Goal: Answer question/provide support

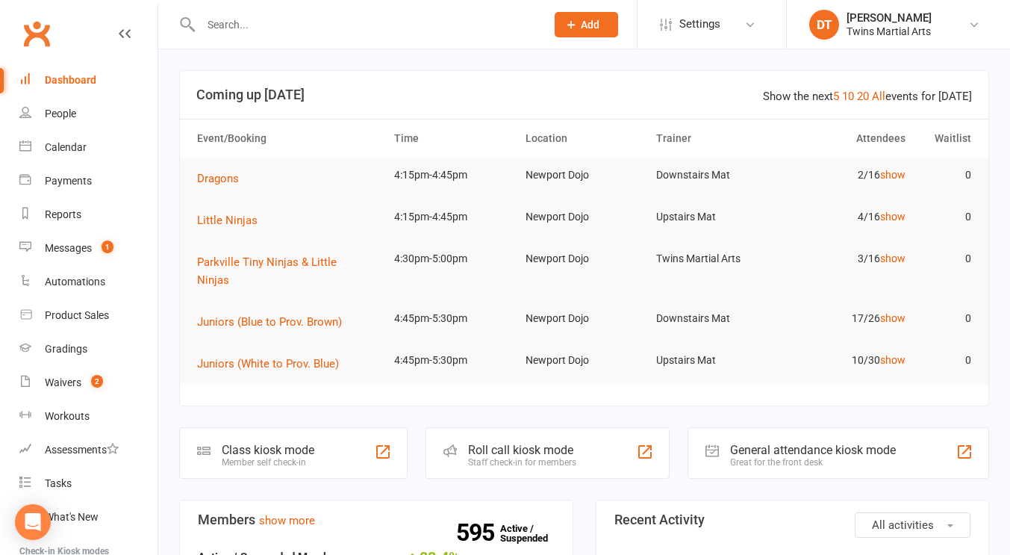
click at [459, 25] on input "text" at bounding box center [365, 24] width 339 height 21
paste input "[EMAIL_ADDRESS][DOMAIN_NAME]"
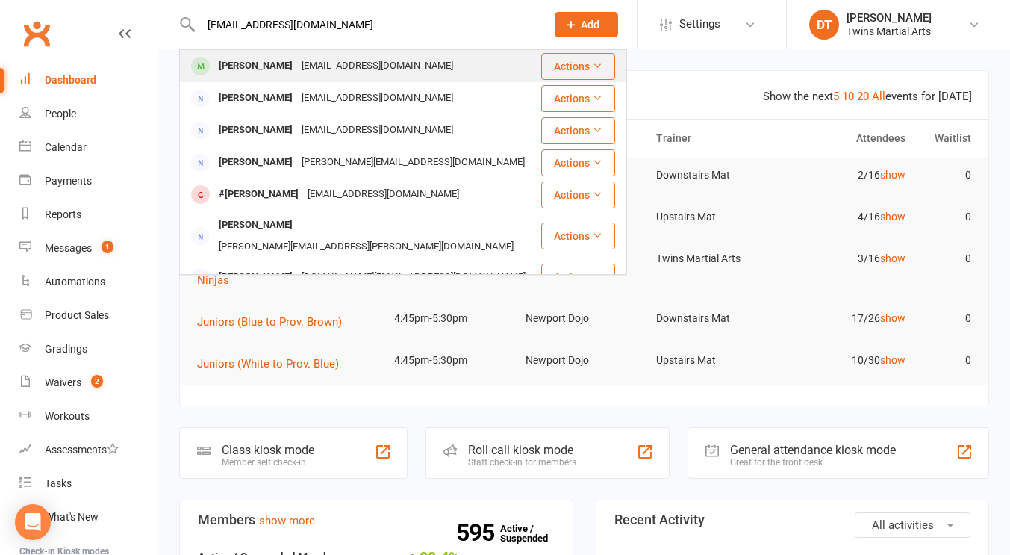
type input "[EMAIL_ADDRESS][DOMAIN_NAME]"
click at [436, 68] on div "[PERSON_NAME] [EMAIL_ADDRESS][DOMAIN_NAME]" at bounding box center [360, 66] width 359 height 31
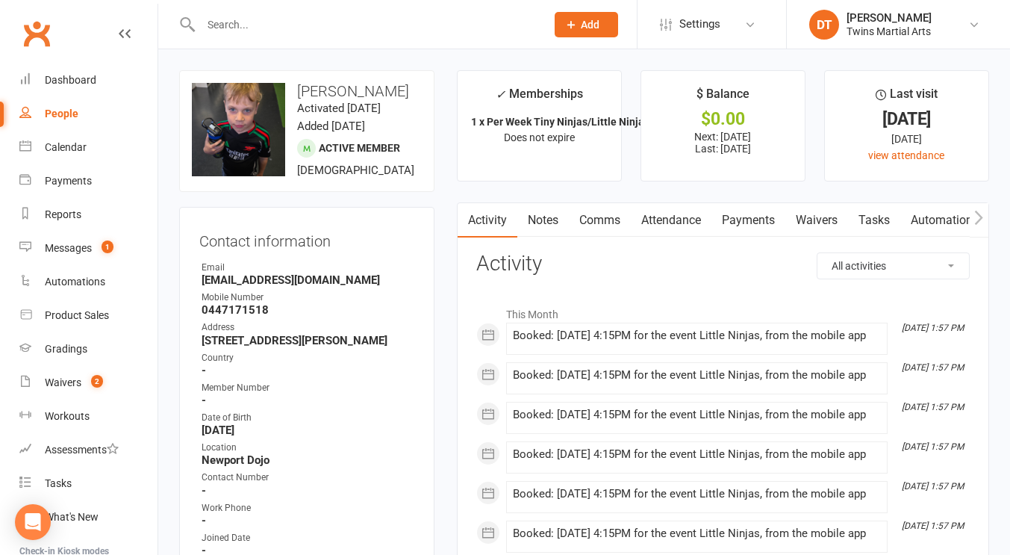
click at [607, 217] on link "Comms" at bounding box center [600, 220] width 62 height 34
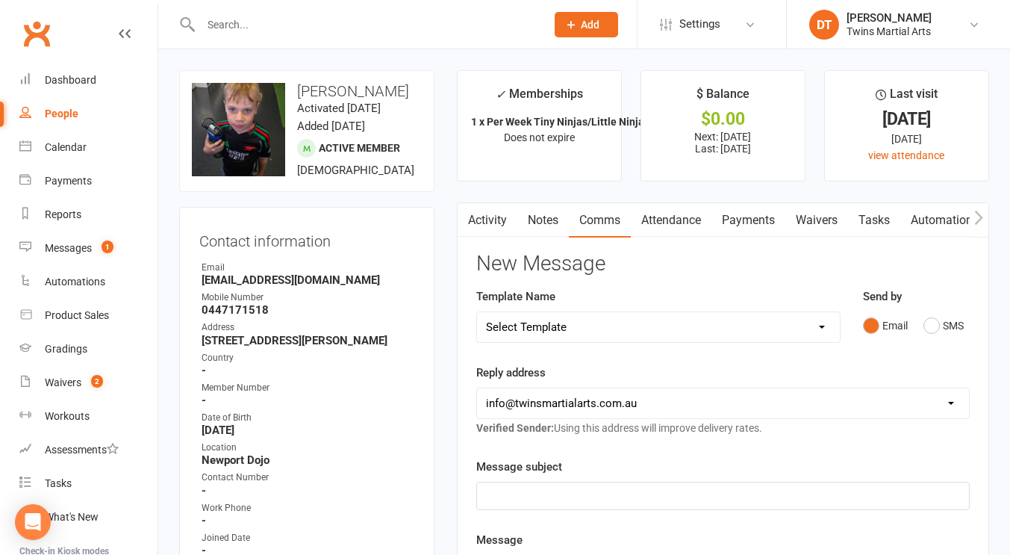
click at [485, 220] on link "Activity" at bounding box center [488, 220] width 60 height 34
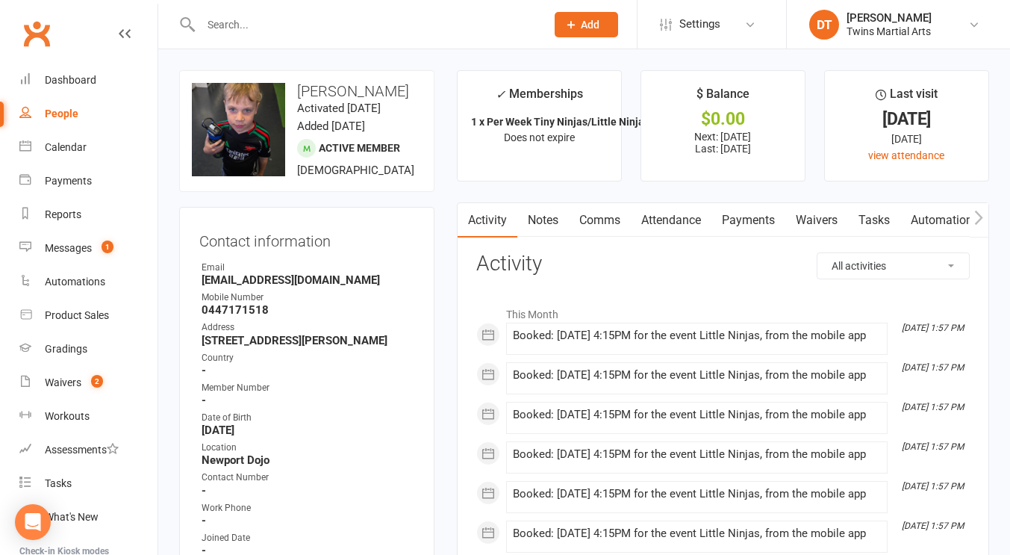
click at [615, 222] on link "Comms" at bounding box center [600, 220] width 62 height 34
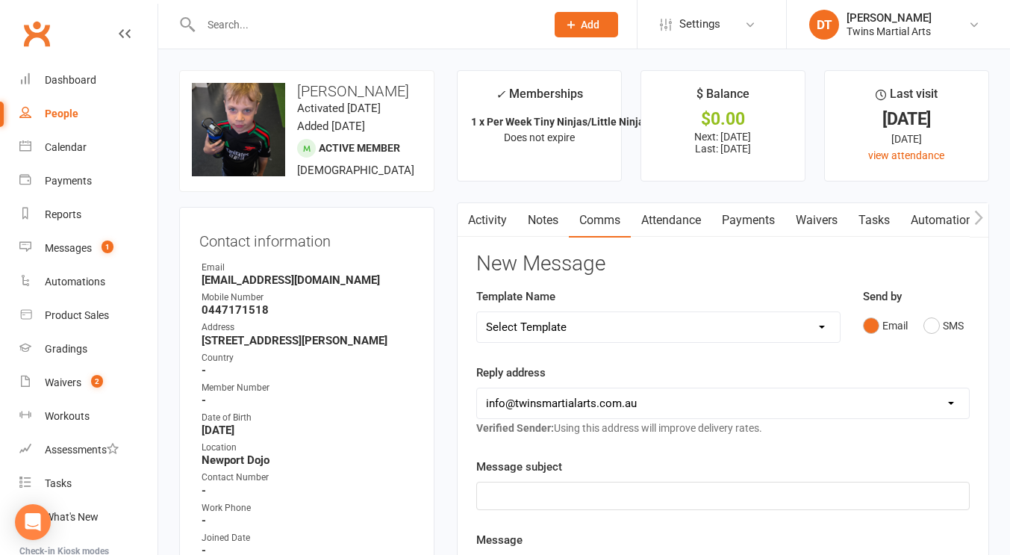
click at [680, 272] on h3 "New Message" at bounding box center [722, 263] width 493 height 23
click at [744, 228] on link "Payments" at bounding box center [748, 220] width 74 height 34
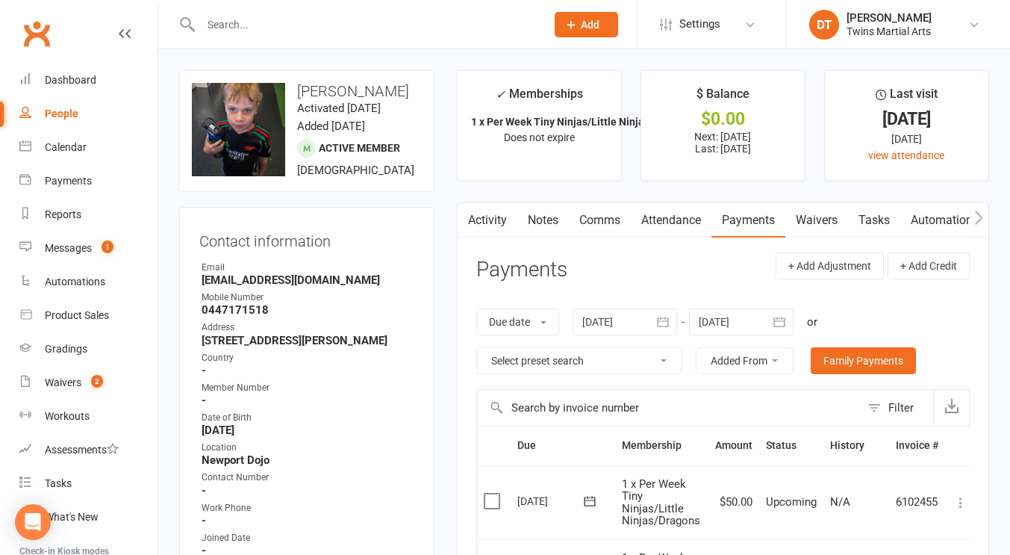
click at [495, 217] on link "Activity" at bounding box center [488, 220] width 60 height 34
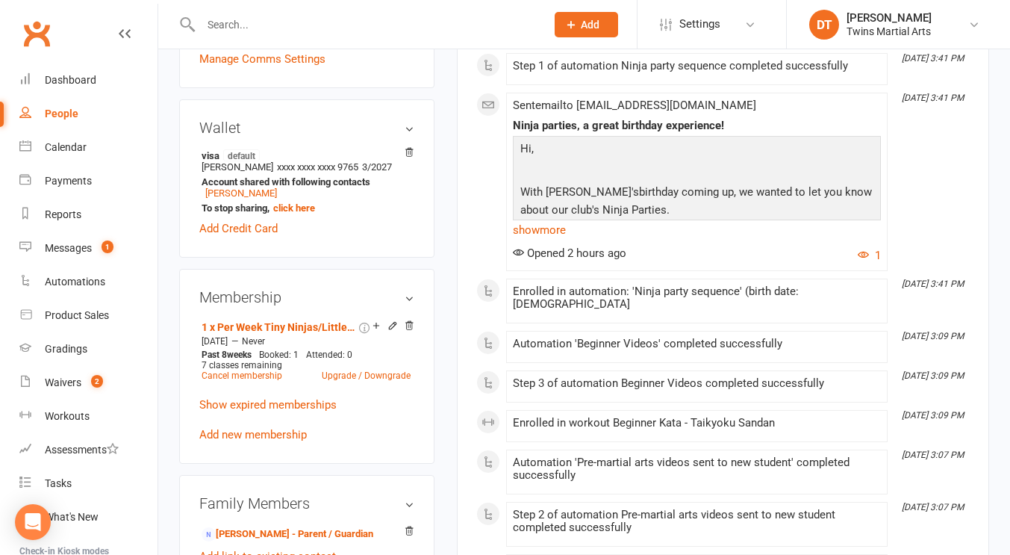
scroll to position [688, 0]
click at [258, 198] on link "[PERSON_NAME]" at bounding box center [241, 192] width 72 height 11
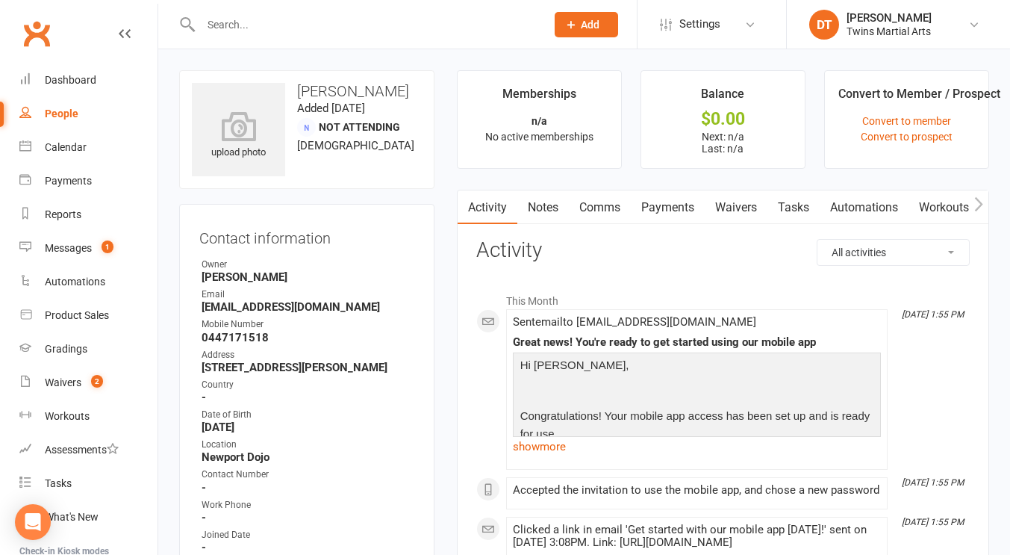
click at [751, 212] on link "Waivers" at bounding box center [736, 207] width 63 height 34
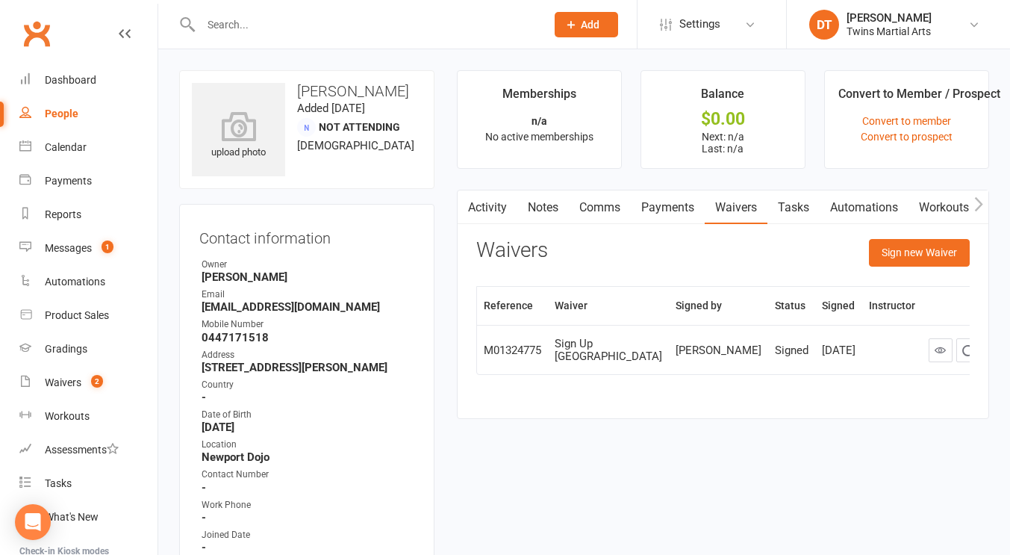
click at [782, 258] on div "Waivers Sign new Waiver" at bounding box center [722, 256] width 493 height 35
click at [846, 207] on link "Mobile App" at bounding box center [852, 207] width 81 height 34
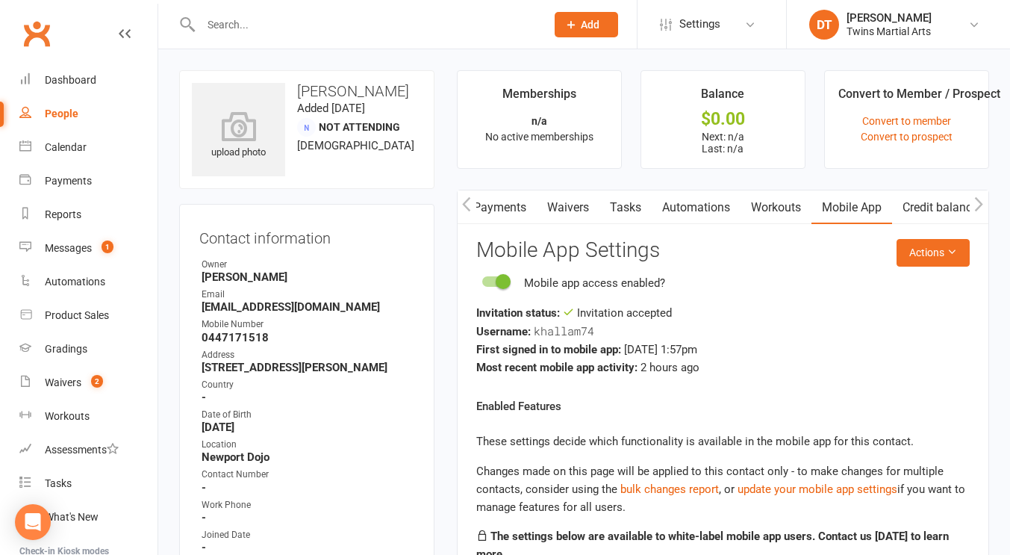
click at [735, 334] on div "Username: khallam74" at bounding box center [722, 331] width 493 height 19
click at [932, 255] on button "Actions" at bounding box center [933, 252] width 73 height 27
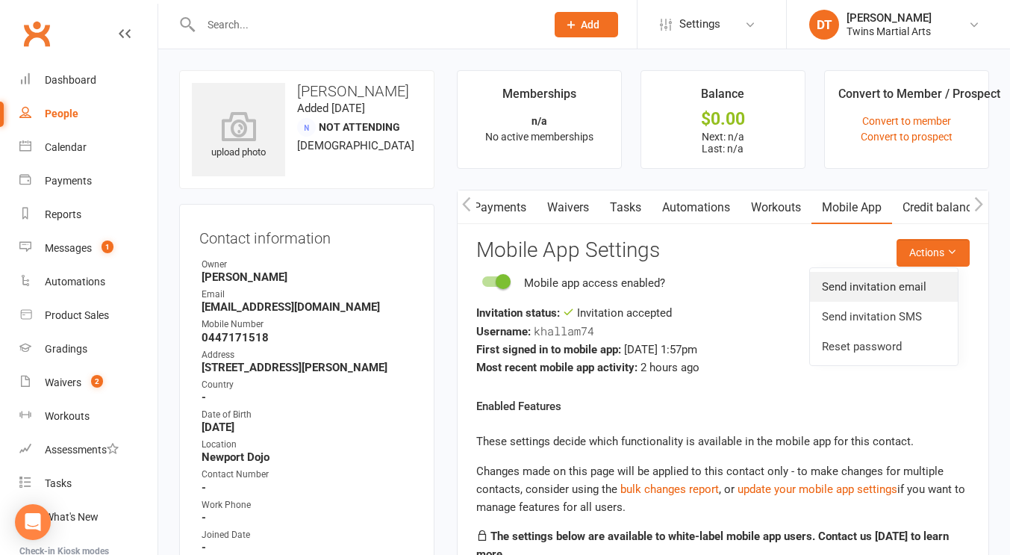
click at [886, 296] on link "Send invitation email" at bounding box center [884, 287] width 148 height 30
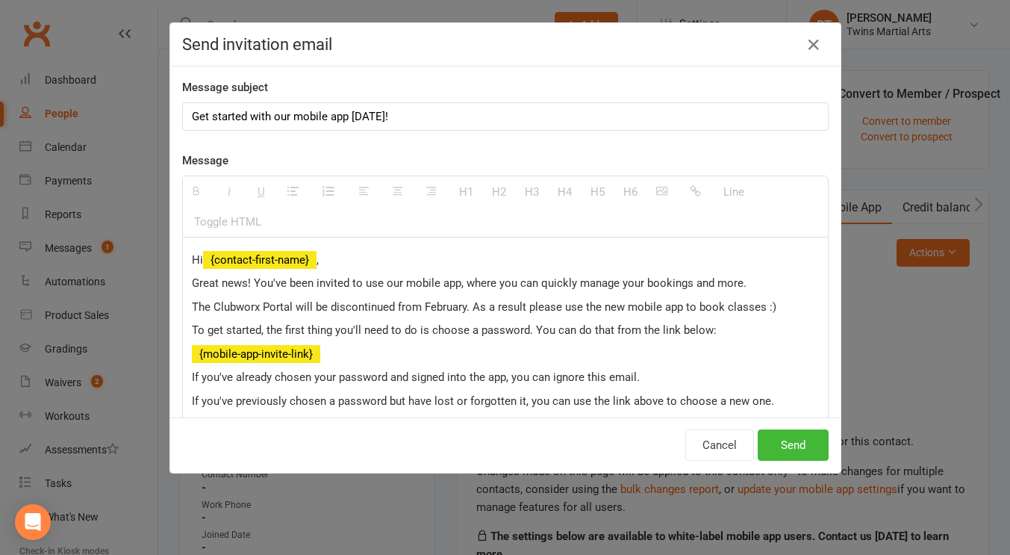
scroll to position [0, 166]
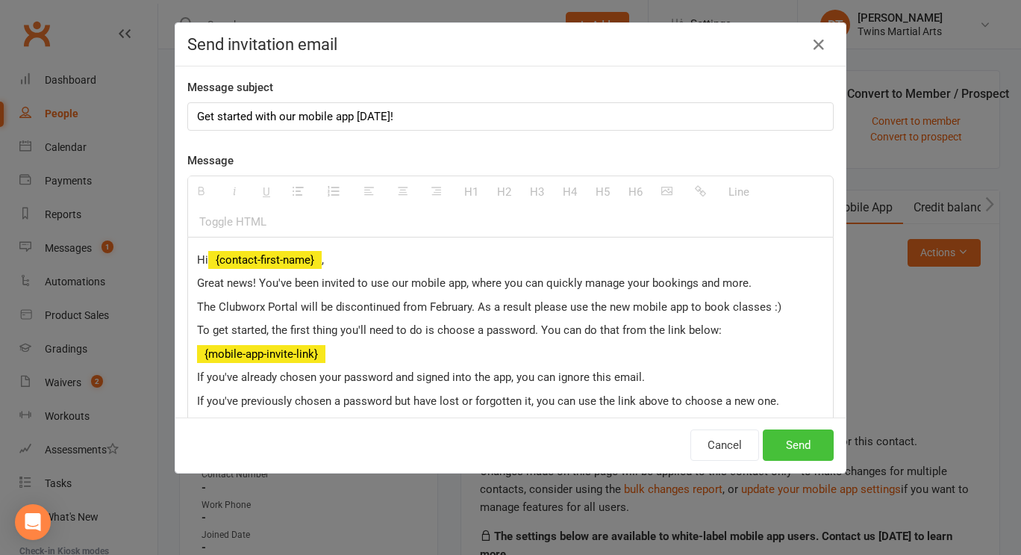
click at [794, 435] on button "Send" at bounding box center [798, 444] width 71 height 31
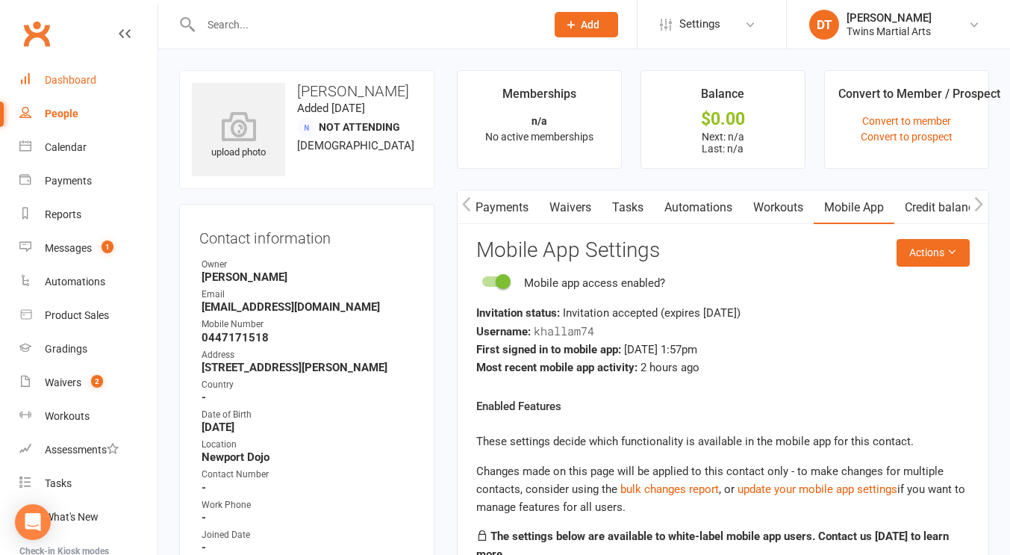
click at [98, 91] on link "Dashboard" at bounding box center [88, 80] width 138 height 34
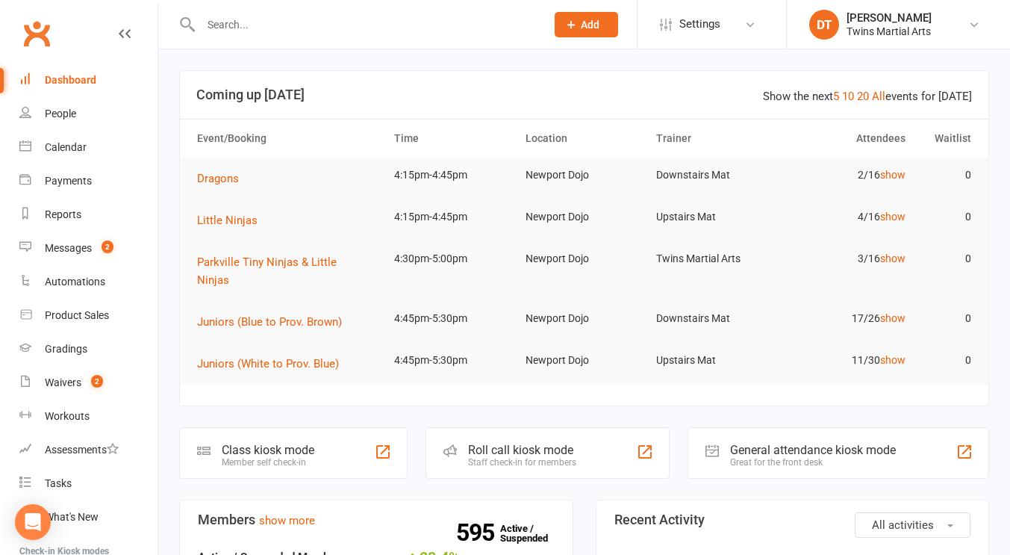
click at [477, 103] on header "Show the next 5 10 20 All events for [DATE] Coming up [DATE]" at bounding box center [584, 95] width 809 height 48
click at [57, 241] on link "Messages 2" at bounding box center [88, 248] width 138 height 34
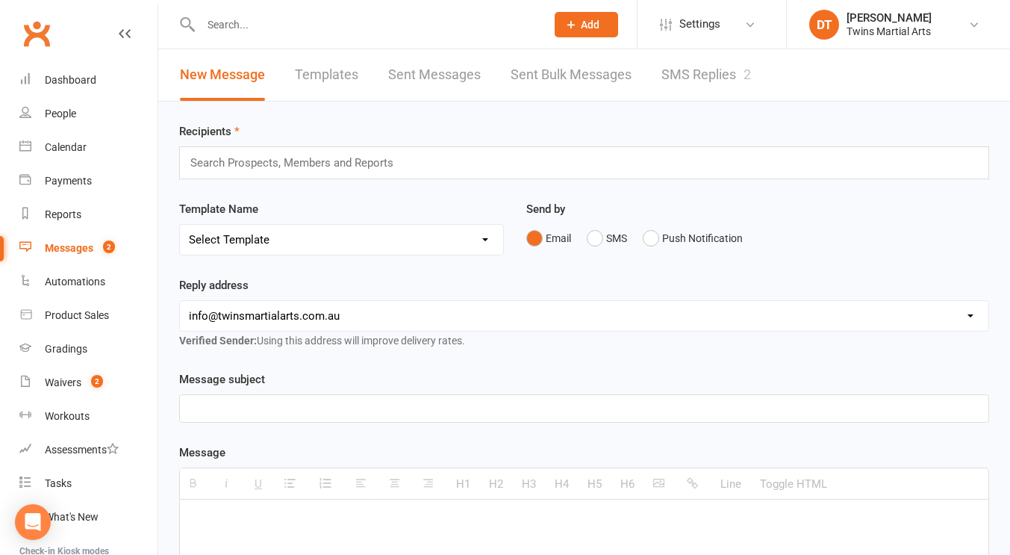
click at [709, 78] on link "SMS Replies 2" at bounding box center [706, 75] width 90 height 52
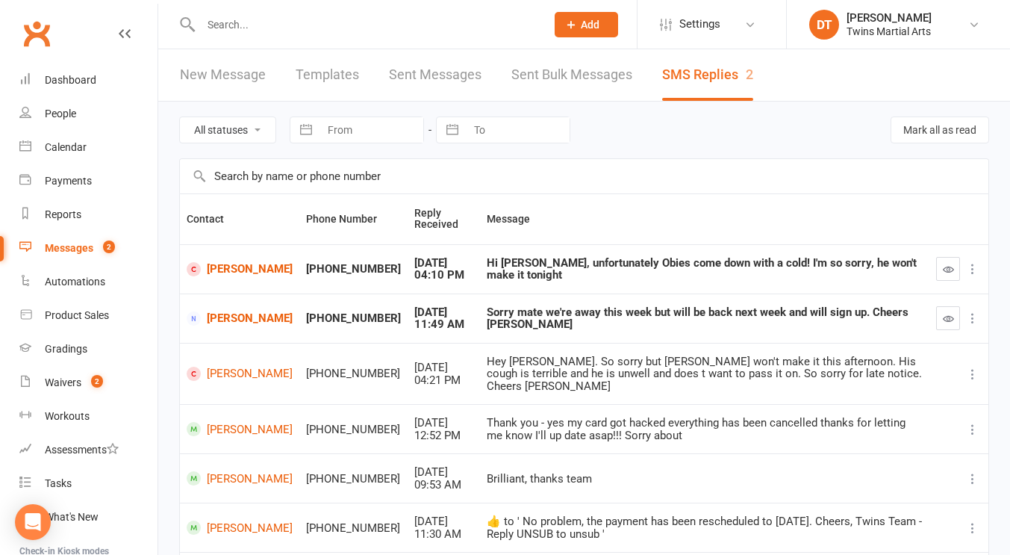
click at [345, 33] on input "text" at bounding box center [365, 24] width 339 height 21
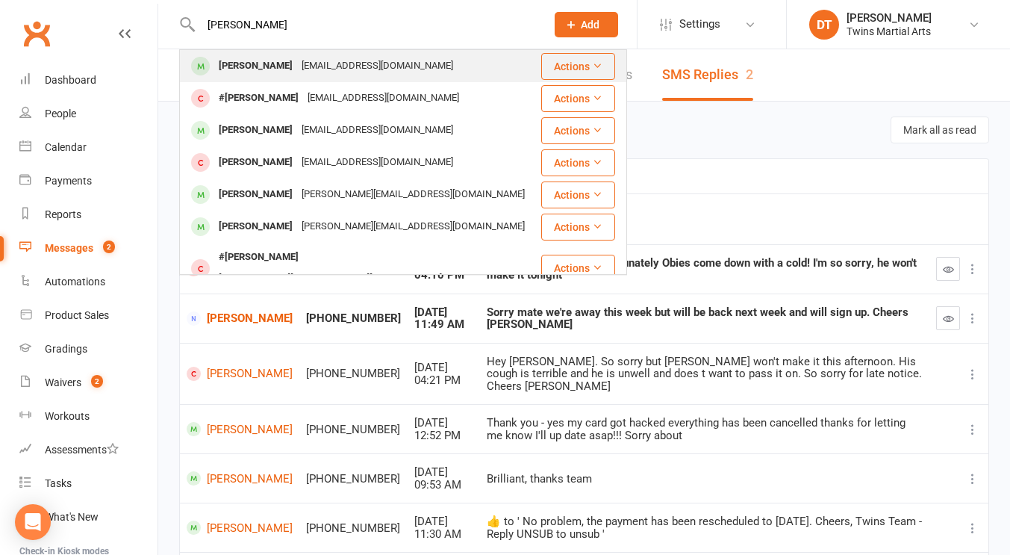
type input "ethan ardizz"
click at [342, 55] on div "antmon99@gmail.com" at bounding box center [377, 66] width 161 height 22
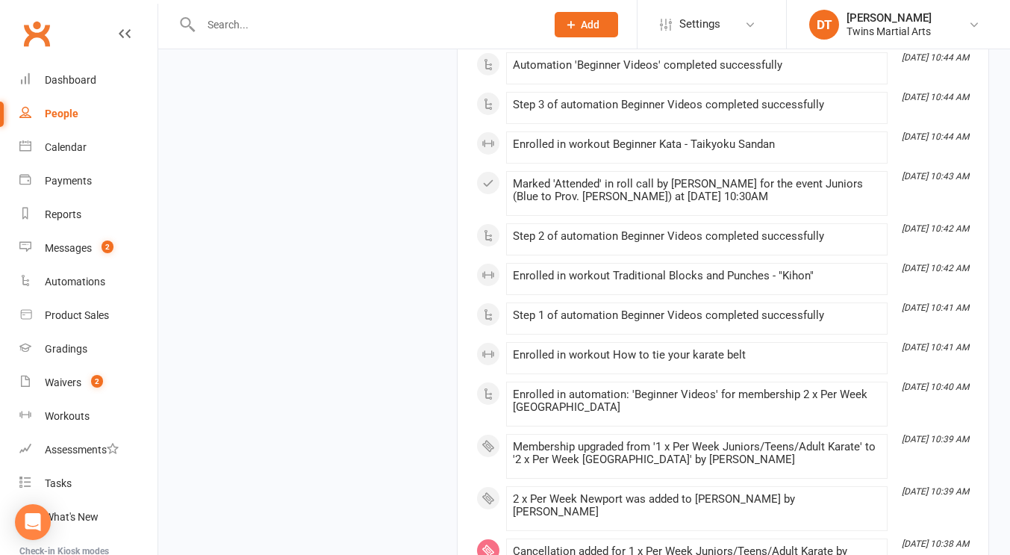
scroll to position [2722, 0]
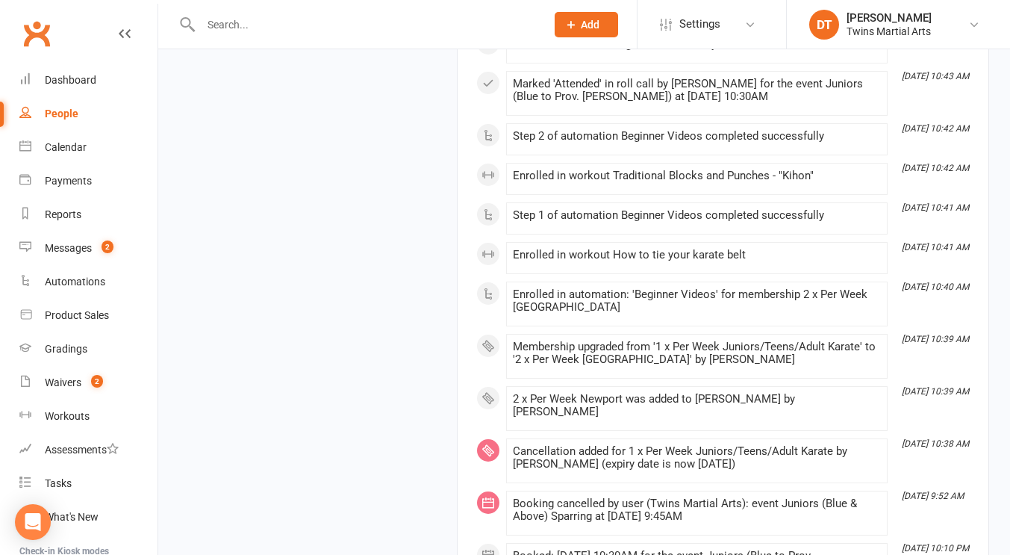
click at [787, 348] on div "Membership upgraded from '1 x Per Week Juniors/Teens/Adult Karate' to '2 x Per …" at bounding box center [697, 352] width 368 height 25
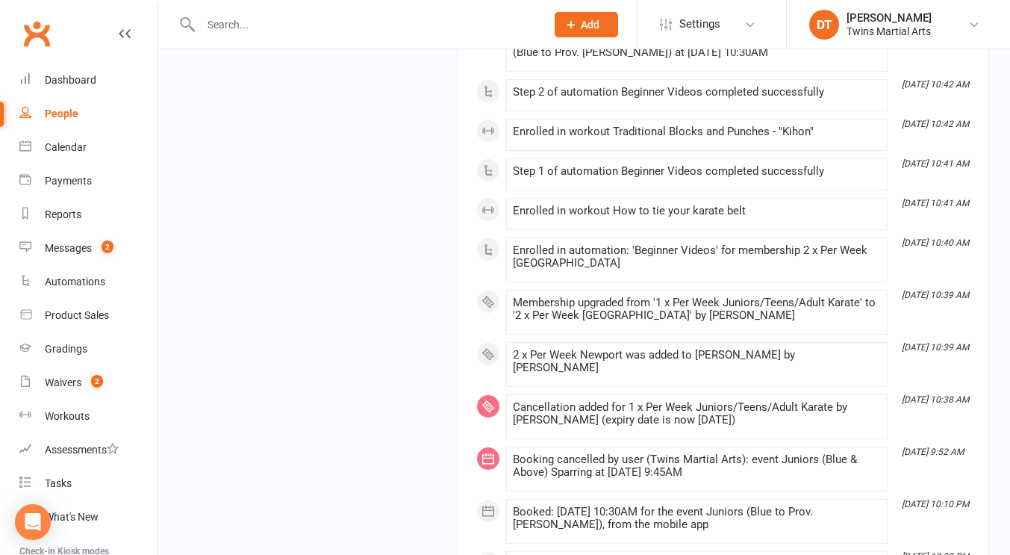
scroll to position [2767, 0]
click at [830, 355] on div "2 x Per Week Newport was added to Ethan Ardizzone by Jack Prentice-Evans" at bounding box center [697, 360] width 368 height 25
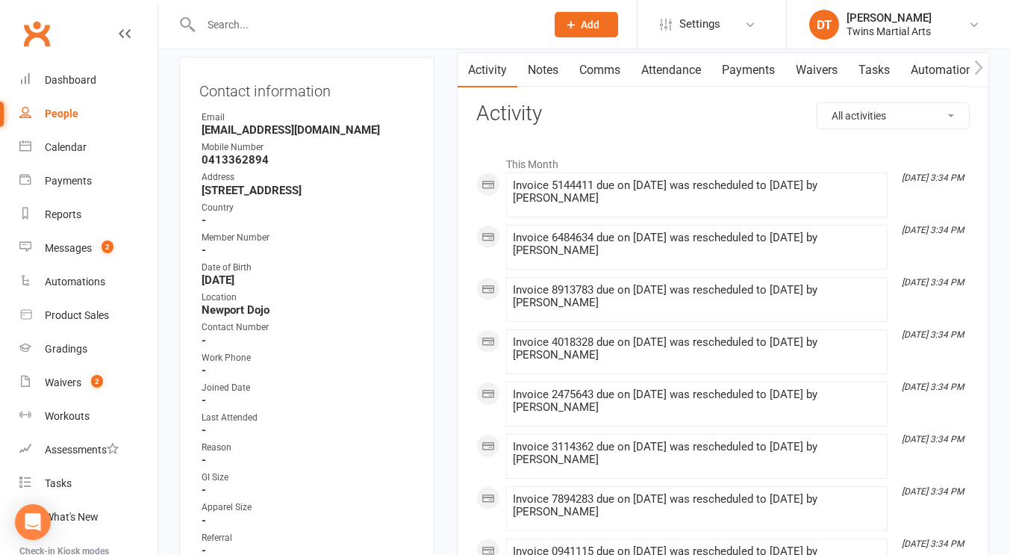
scroll to position [0, 0]
